Goal: Task Accomplishment & Management: Use online tool/utility

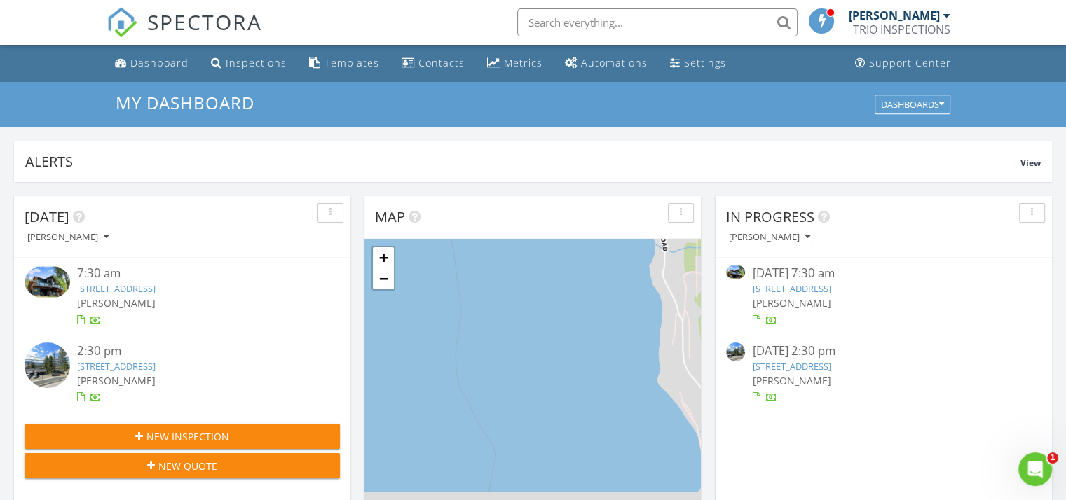
click at [325, 65] on div "Templates" at bounding box center [352, 62] width 55 height 13
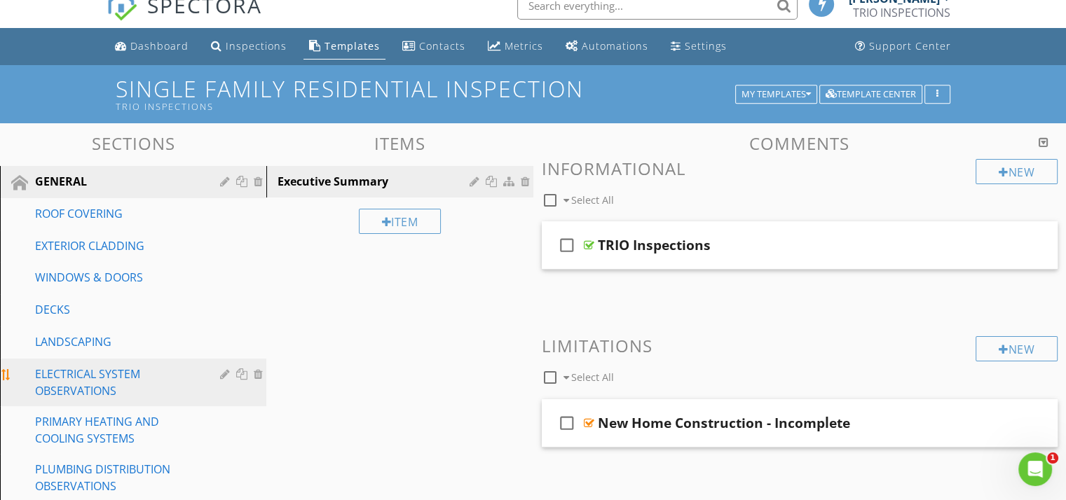
scroll to position [70, 0]
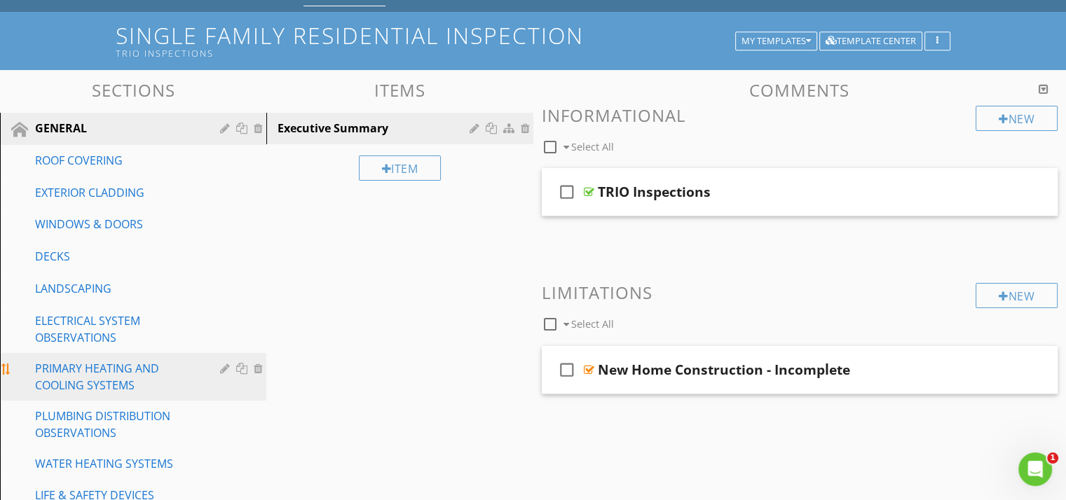
click at [102, 381] on div "PRIMARY HEATING AND COOLING SYSTEMS" at bounding box center [117, 377] width 165 height 34
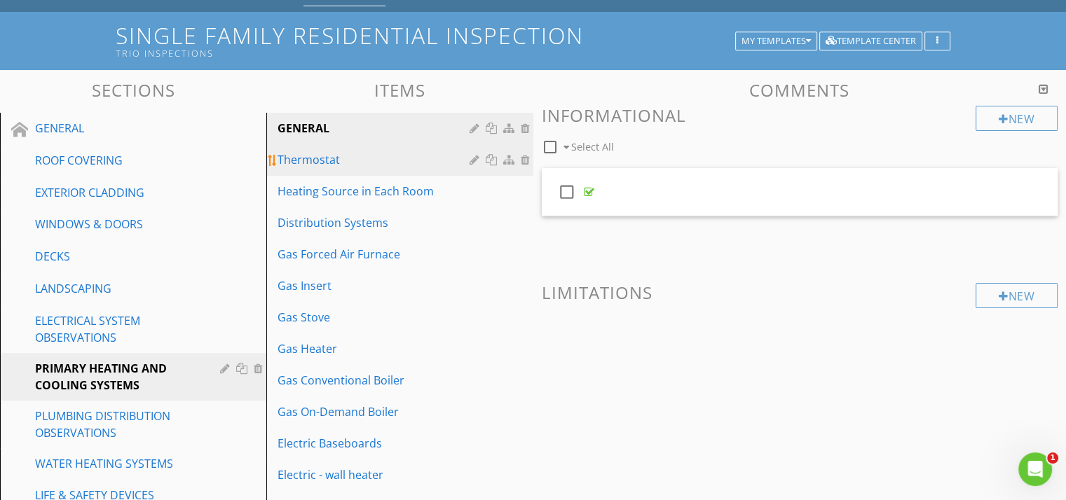
click at [303, 161] on div "Thermostat" at bounding box center [376, 159] width 196 height 17
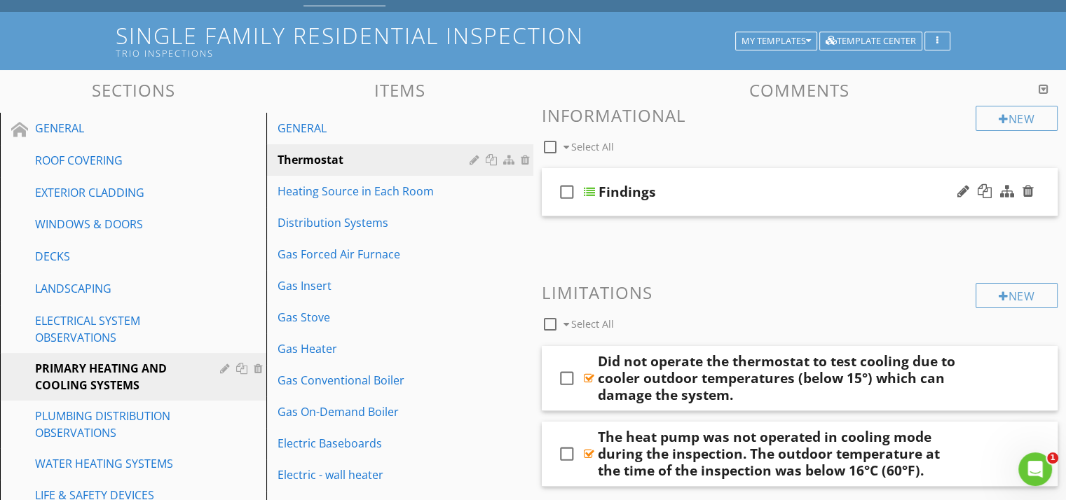
click at [735, 193] on div "Findings" at bounding box center [782, 192] width 366 height 17
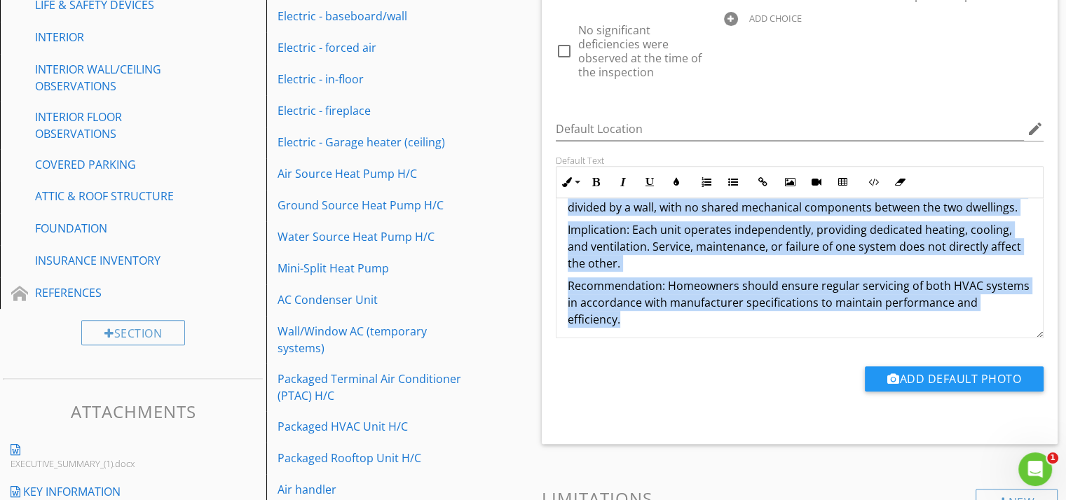
scroll to position [129, 0]
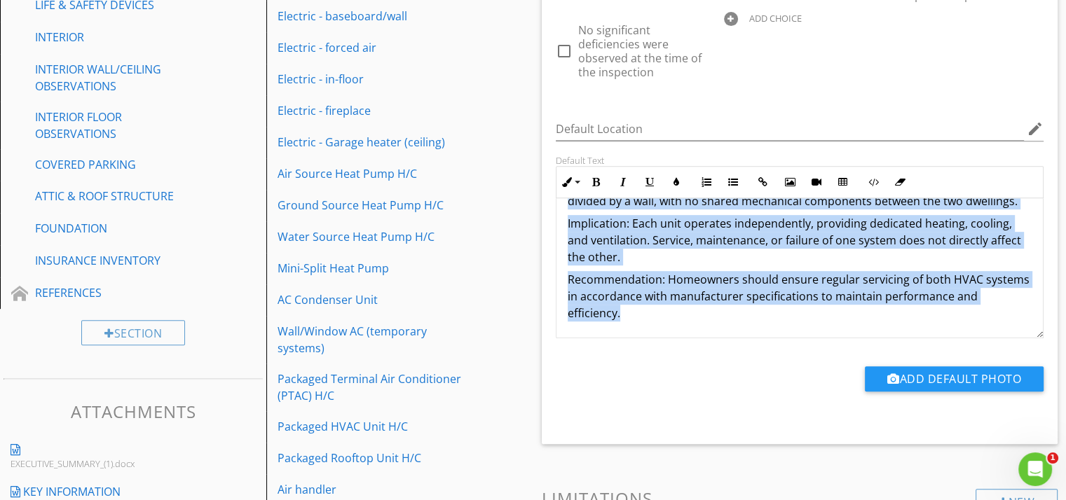
drag, startPoint x: 571, startPoint y: 231, endPoint x: 729, endPoint y: 403, distance: 233.6
click at [729, 403] on div "Answer Choices check_box_outline_blank System Operates Normally check_box_outli…" at bounding box center [799, 78] width 505 height 676
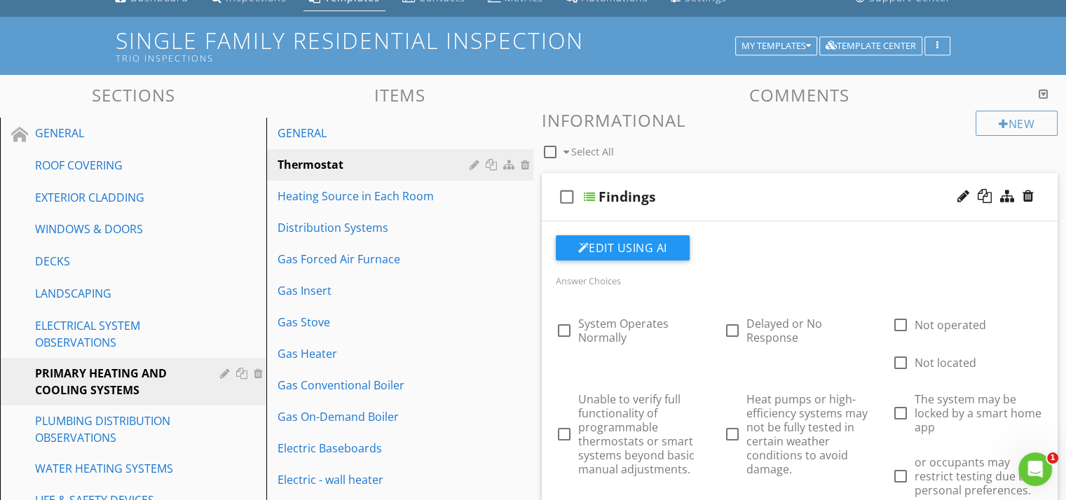
scroll to position [210, 0]
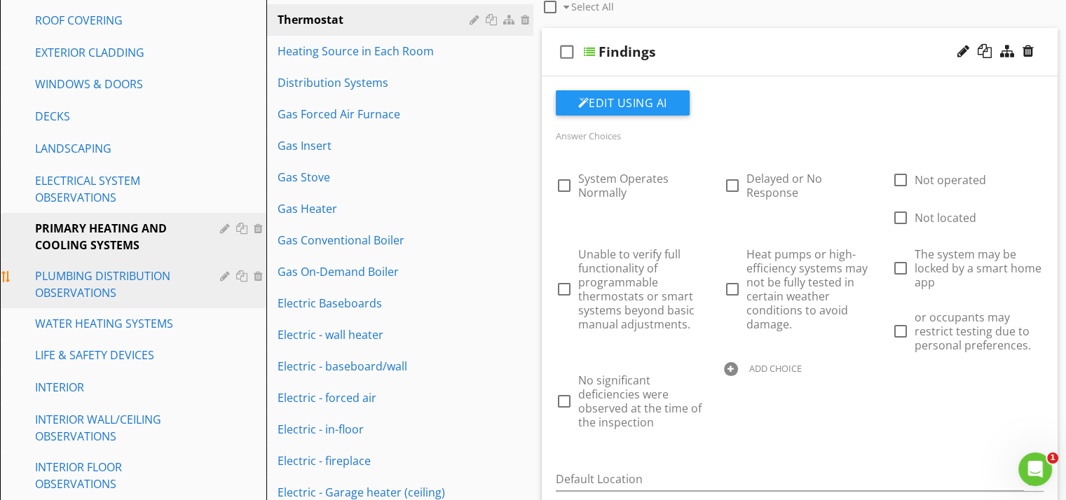
click at [100, 298] on link "PLUMBING DISTRIBUTION OBSERVATIONS" at bounding box center [135, 285] width 262 height 48
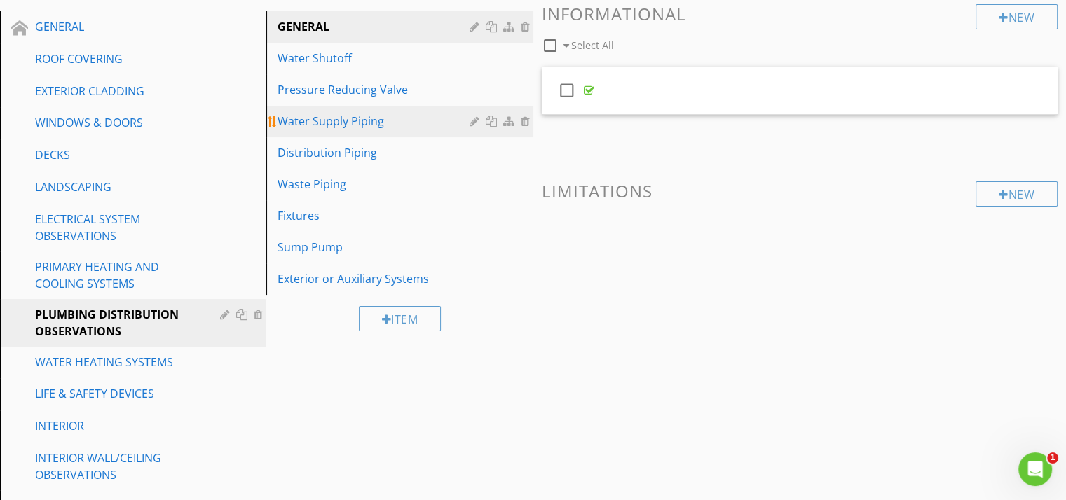
scroll to position [140, 0]
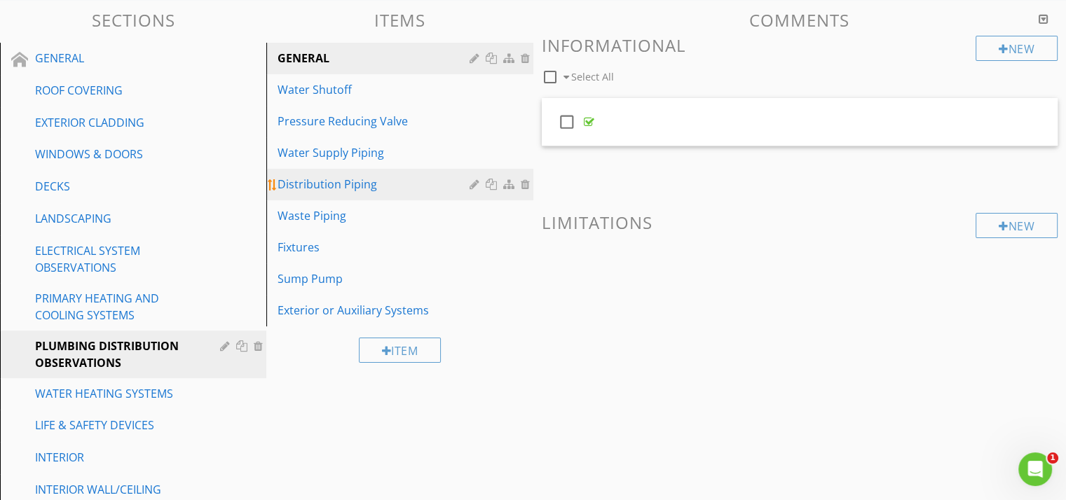
click at [364, 183] on div "Distribution Piping" at bounding box center [376, 184] width 196 height 17
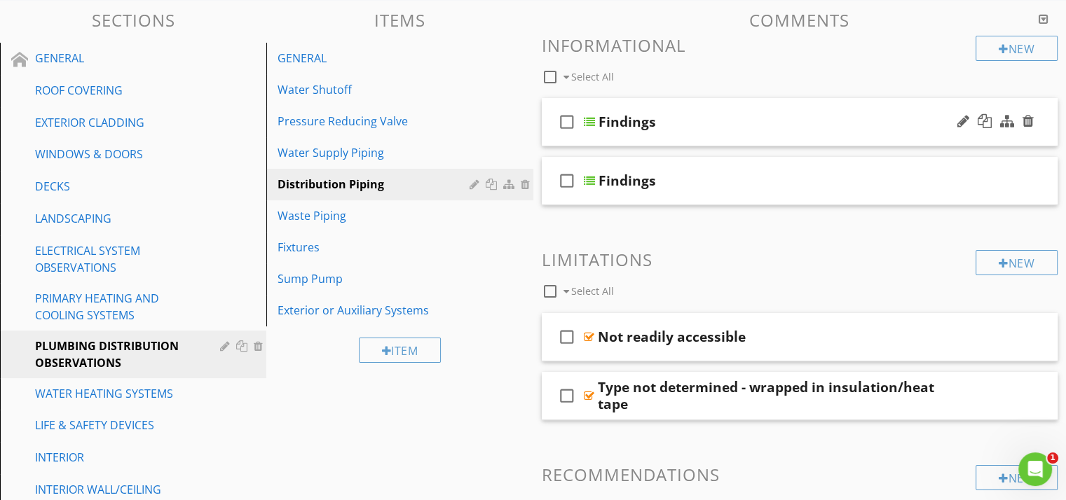
click at [622, 123] on div "Findings" at bounding box center [627, 122] width 57 height 17
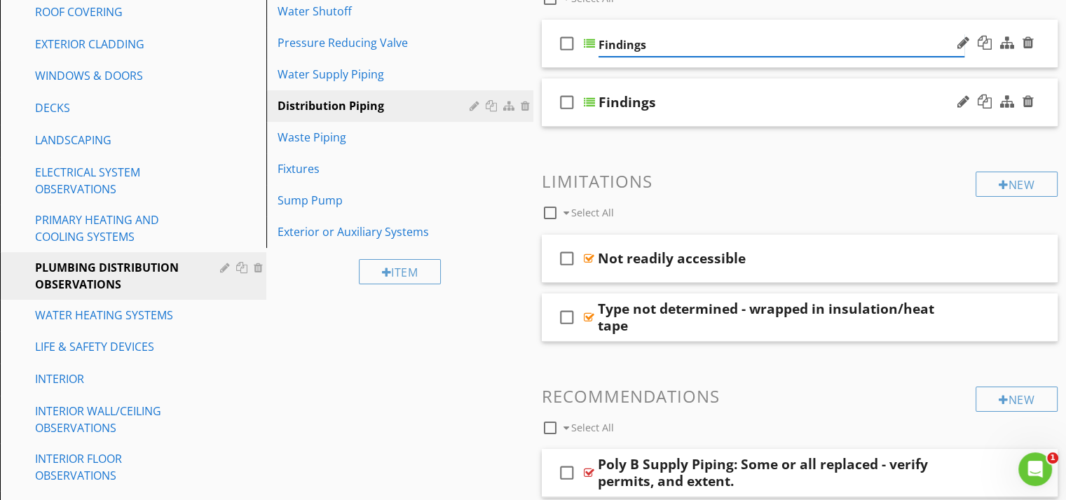
scroll to position [210, 0]
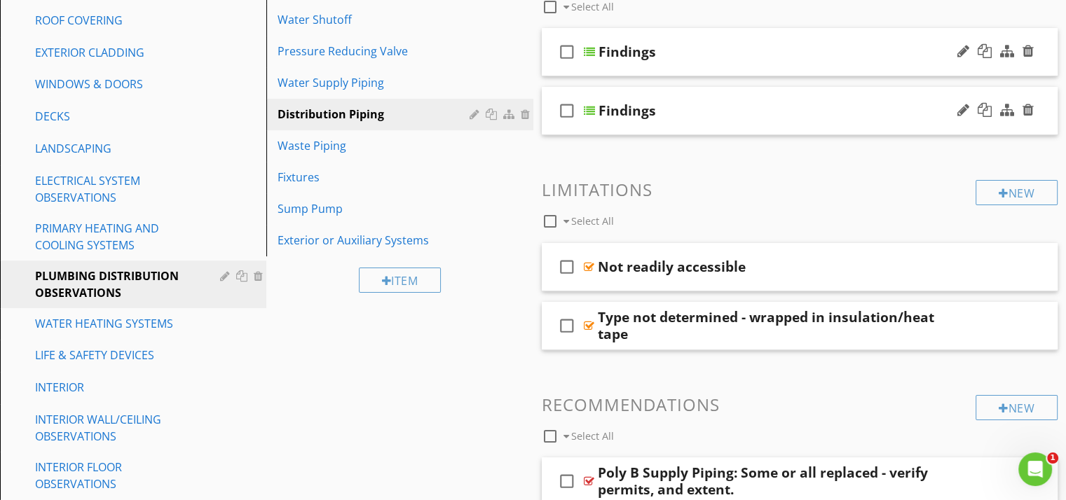
click at [763, 100] on div "check_box_outline_blank Findings" at bounding box center [800, 111] width 517 height 48
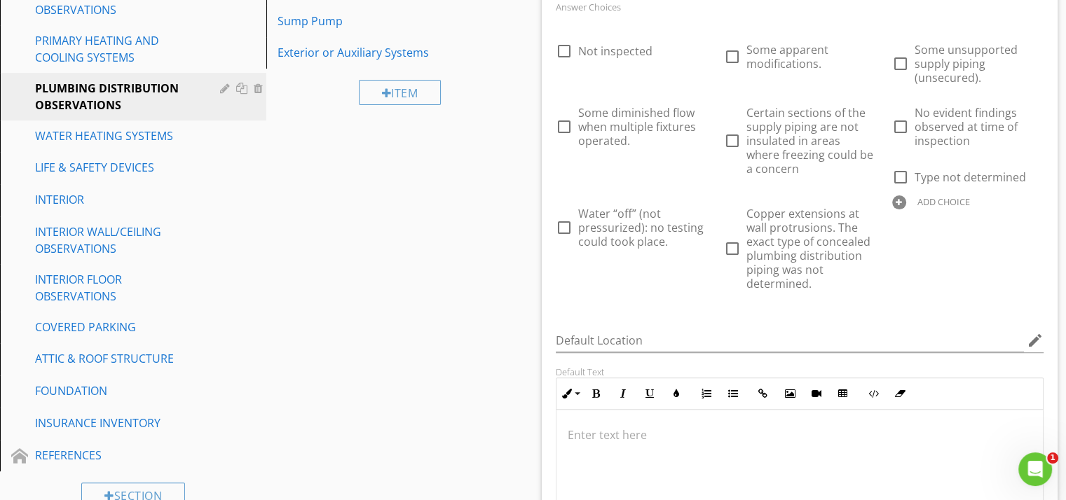
scroll to position [140, 0]
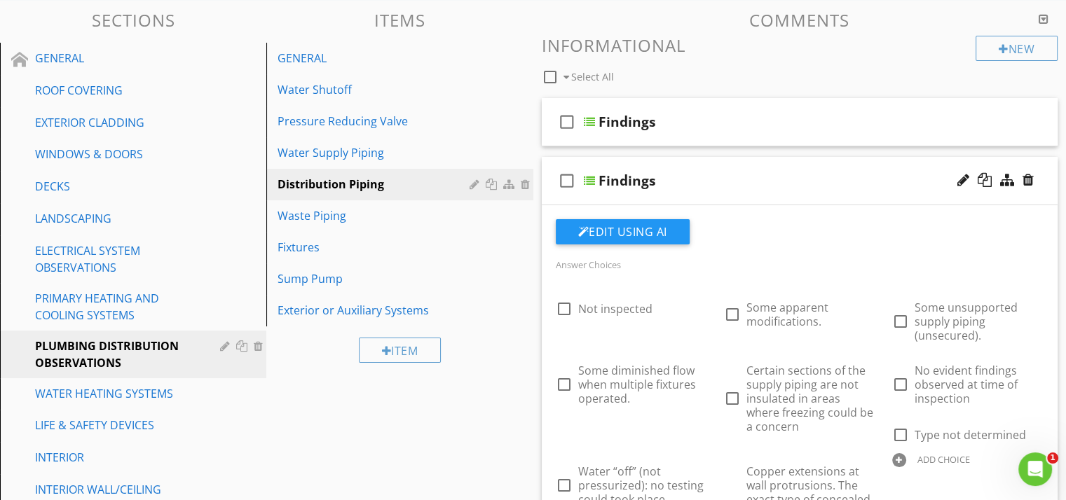
click at [794, 119] on div "Findings" at bounding box center [782, 122] width 366 height 17
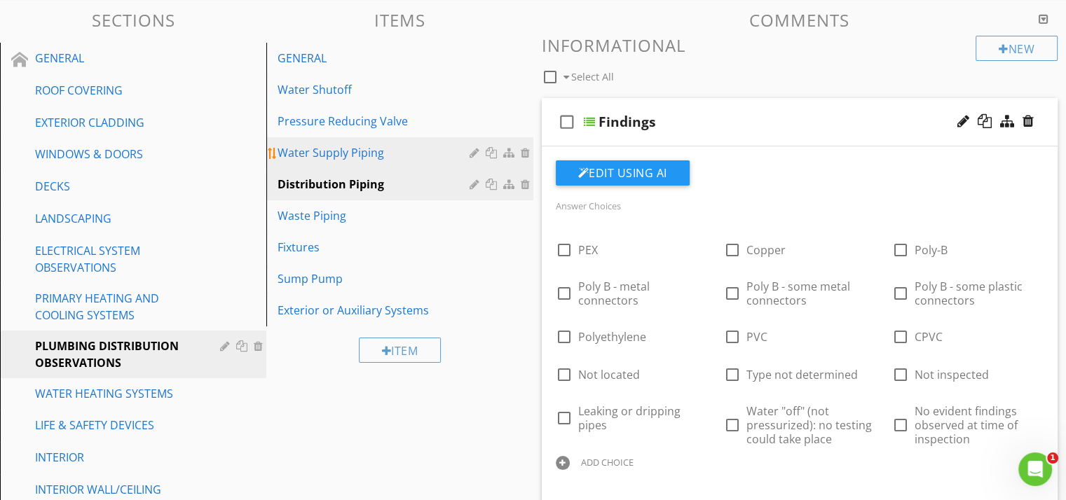
click at [309, 151] on div "Water Supply Piping" at bounding box center [376, 152] width 196 height 17
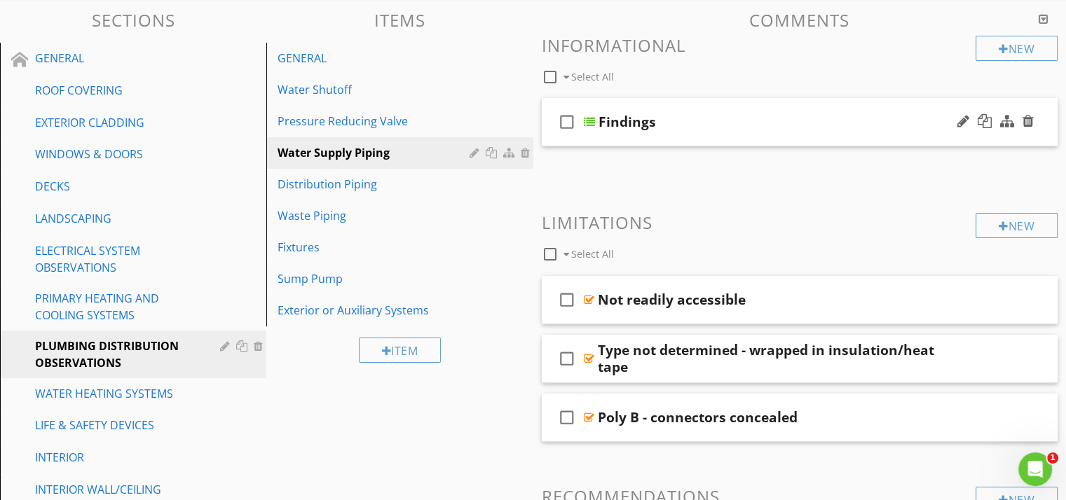
click at [687, 123] on div "Findings" at bounding box center [782, 122] width 366 height 17
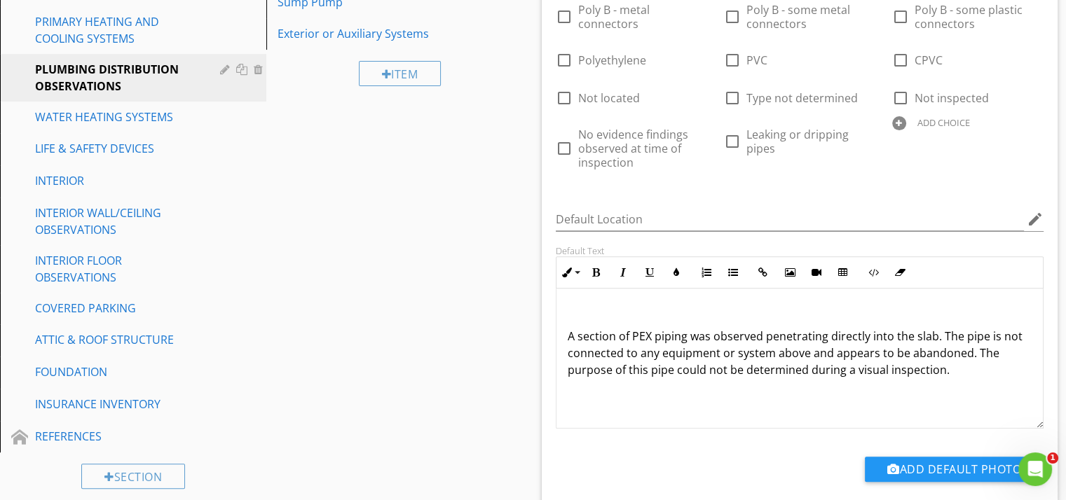
scroll to position [421, 0]
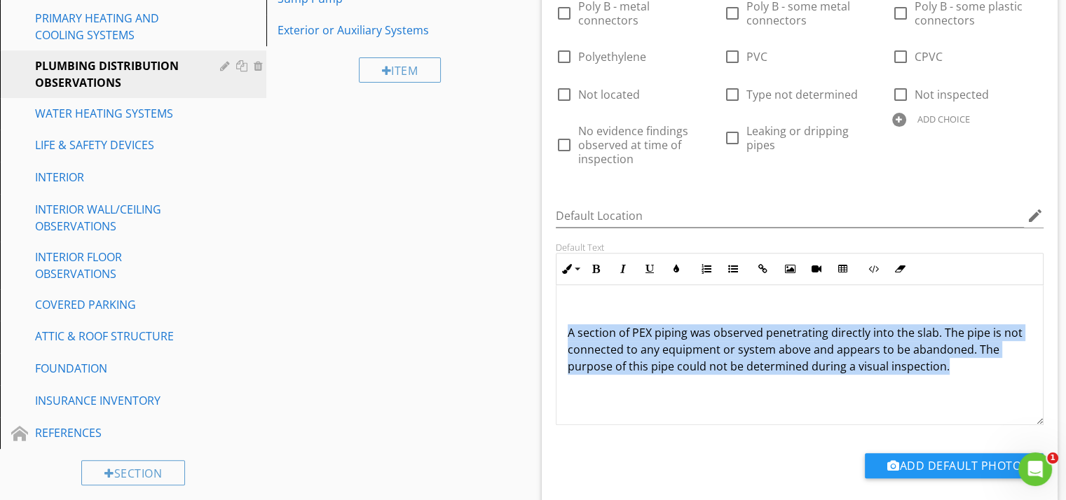
drag, startPoint x: 567, startPoint y: 322, endPoint x: 992, endPoint y: 371, distance: 428.2
click at [992, 371] on div "A section of PEX piping was observed penetrating directly into the slab. The pi…" at bounding box center [800, 355] width 487 height 140
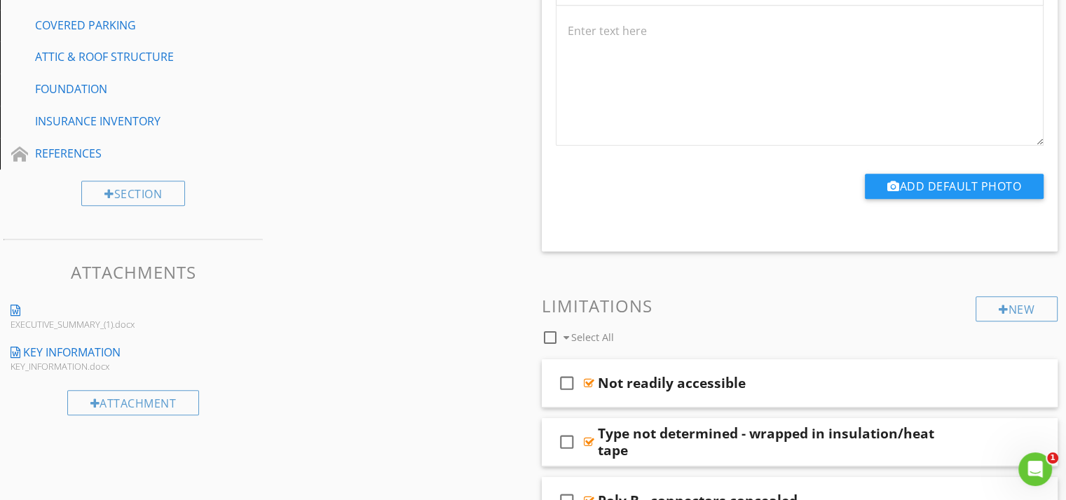
scroll to position [701, 0]
